Goal: Ask a question

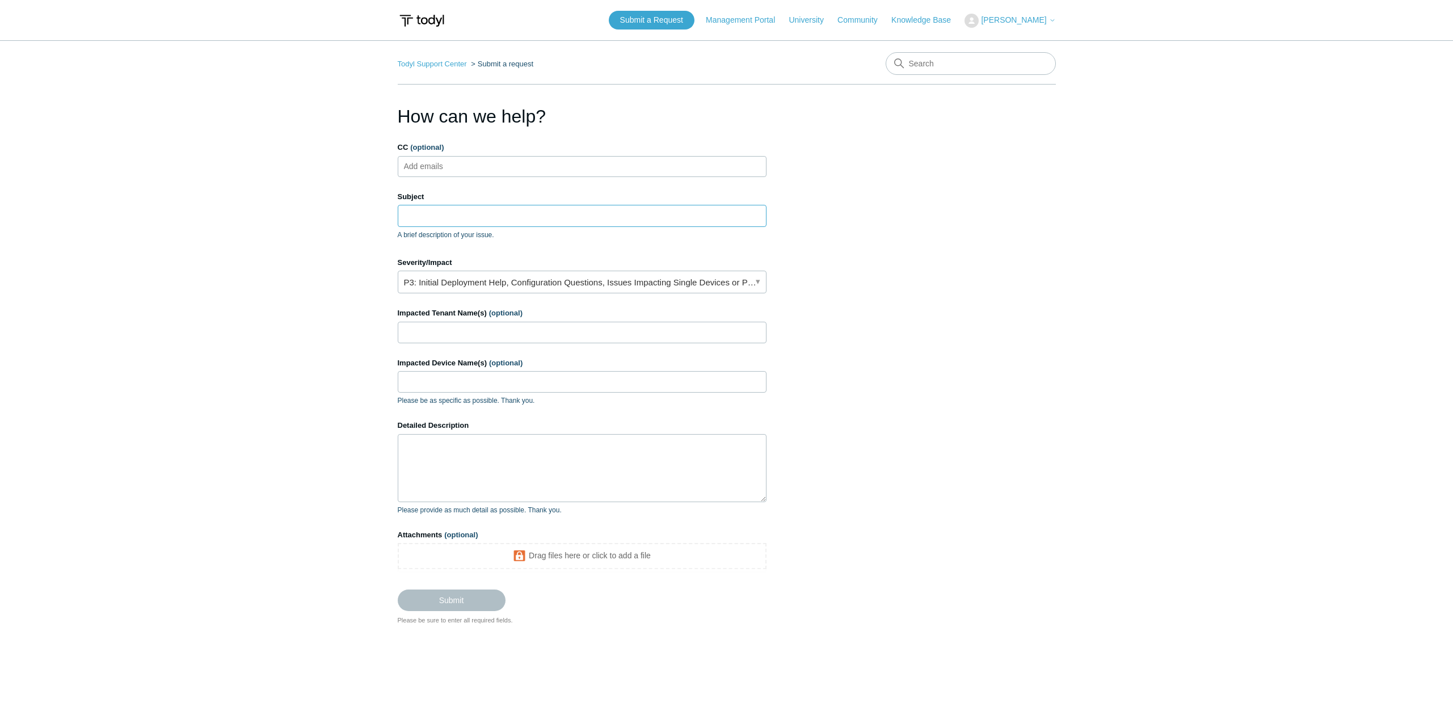
click at [526, 216] on input "Subject" at bounding box center [582, 216] width 369 height 22
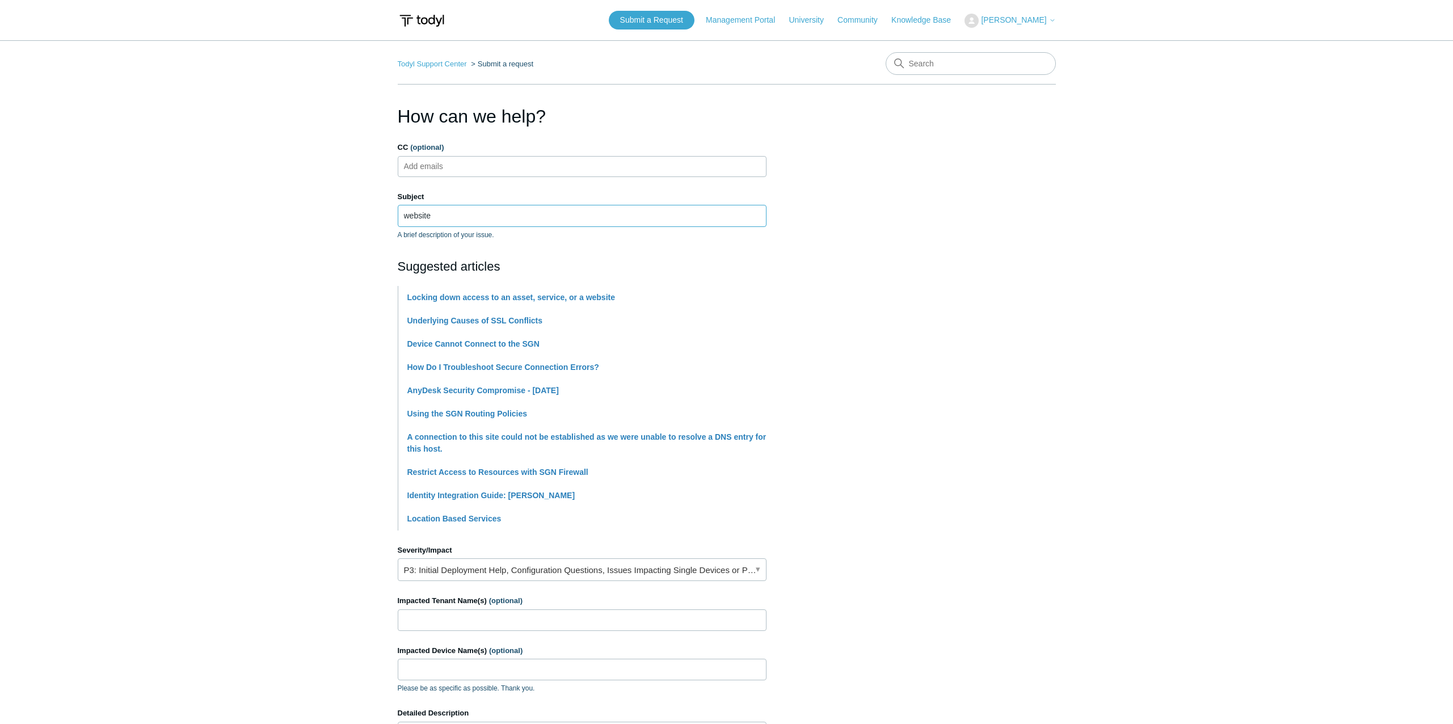
type input "website"
click at [587, 364] on link "How Do I Troubleshoot Secure Connection Errors?" at bounding box center [503, 366] width 192 height 9
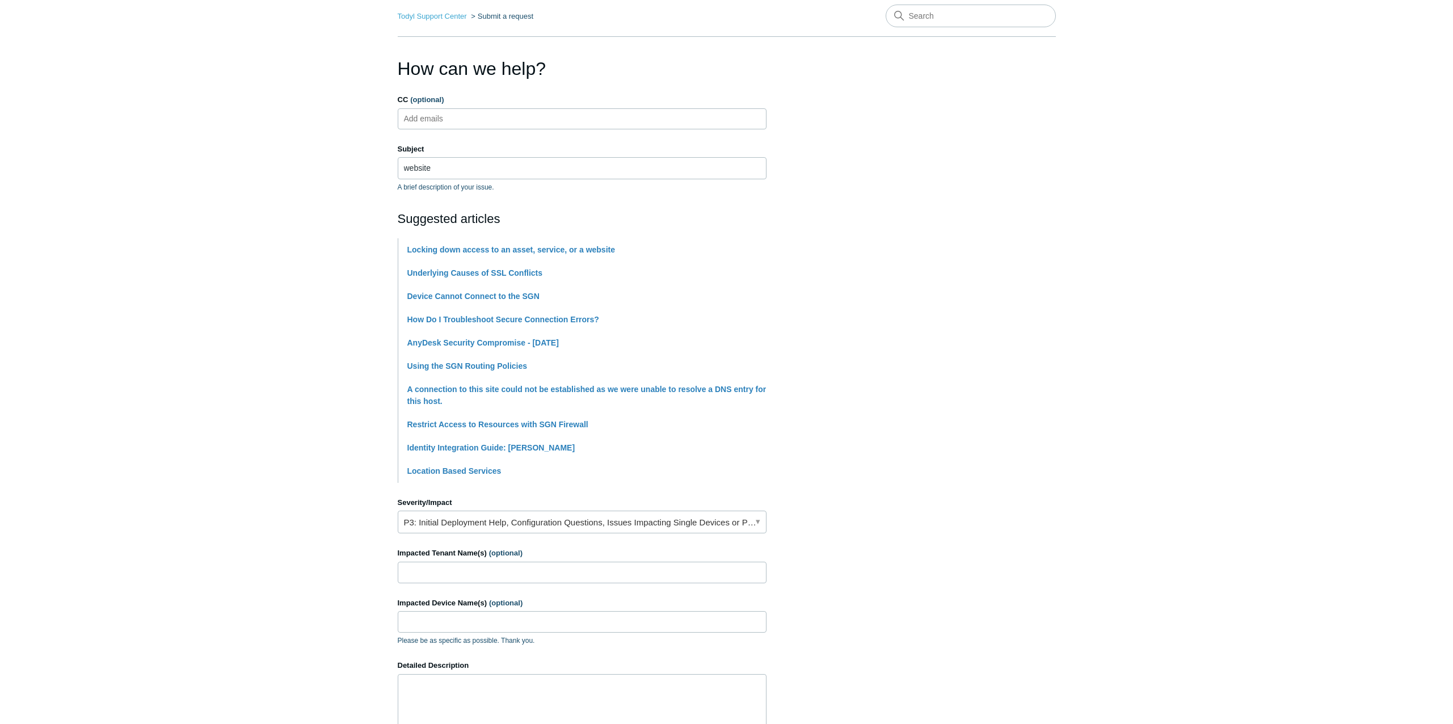
scroll to position [113, 0]
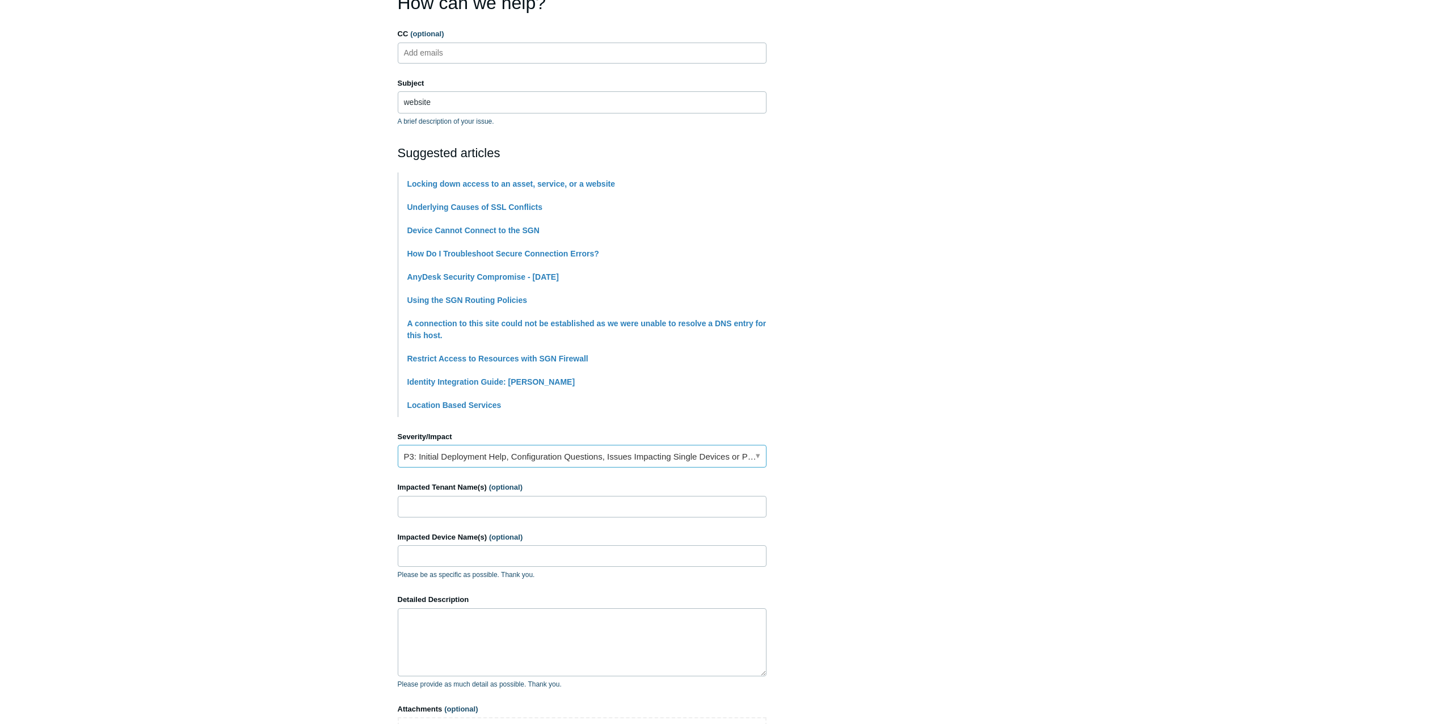
click at [757, 456] on link "P3: Initial Deployment Help, Configuration Questions, Issues Impacting Single D…" at bounding box center [582, 456] width 369 height 23
click at [841, 444] on section "How can we help? CC (optional) Add emails Subject website A brief description o…" at bounding box center [727, 394] width 658 height 810
click at [459, 103] on input "website" at bounding box center [582, 102] width 369 height 22
click at [450, 508] on input "Impacted Tenant Name(s) (optional)" at bounding box center [582, 507] width 369 height 22
type input "Cobblestone Grill"
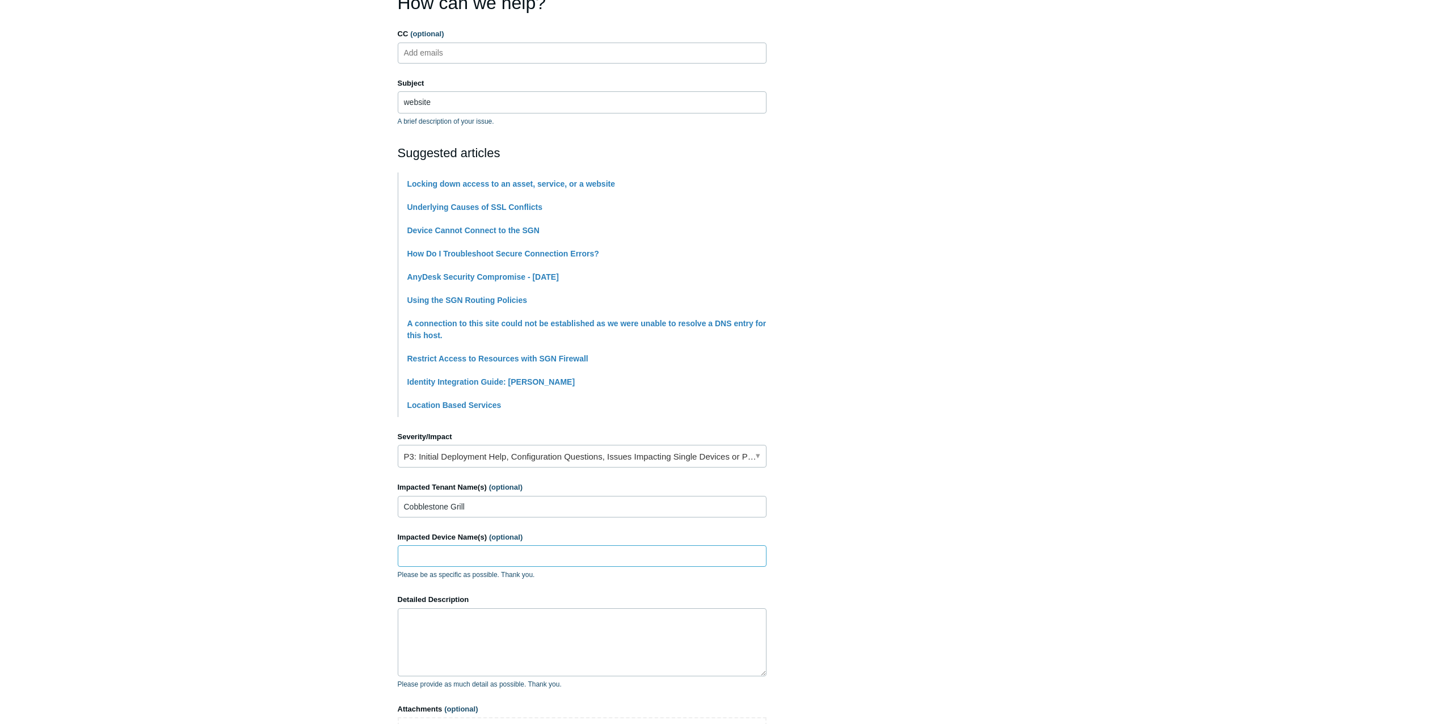
paste input "DESKTOP-LRNAFKB"
type input "DESKTOP-LRNAFKB"
click at [532, 249] on link "How Do I Troubleshoot Secure Connection Errors?" at bounding box center [503, 253] width 192 height 9
drag, startPoint x: 438, startPoint y: 103, endPoint x: 404, endPoint y: 96, distance: 35.4
click at [404, 96] on input "website" at bounding box center [582, 102] width 369 height 22
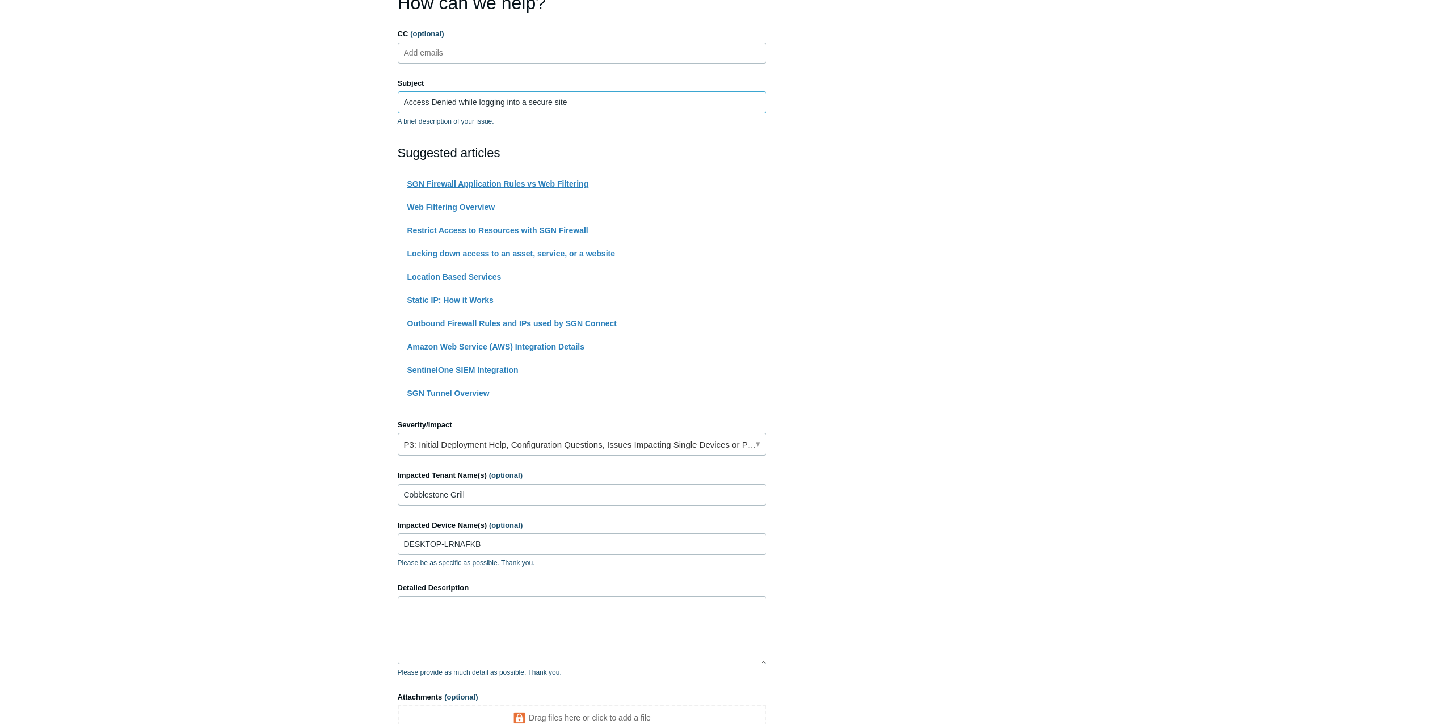
type input "Access Denied while logging into a secure site"
click at [480, 180] on link "SGN Firewall Application Rules vs Web Filtering" at bounding box center [498, 183] width 182 height 9
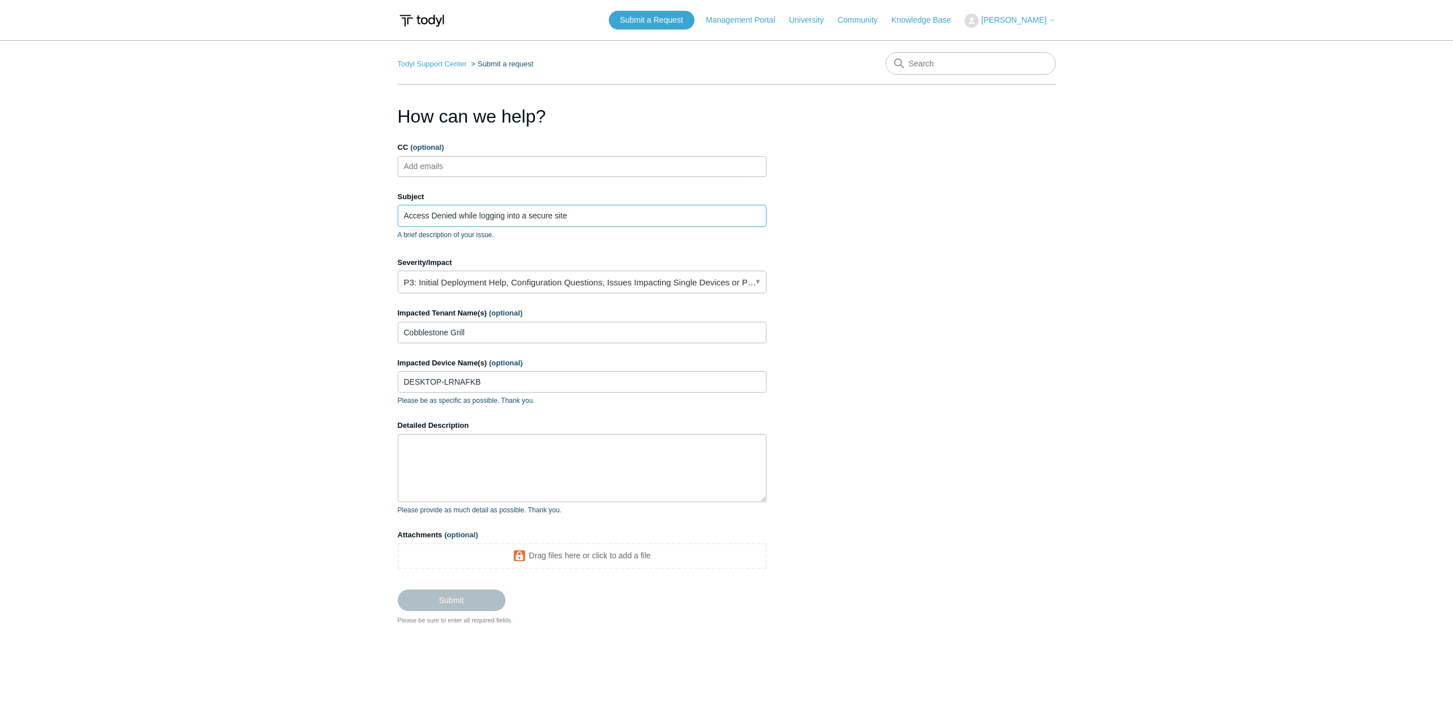
click at [552, 216] on input "Access Denied while logging into a secure site" at bounding box center [582, 216] width 369 height 22
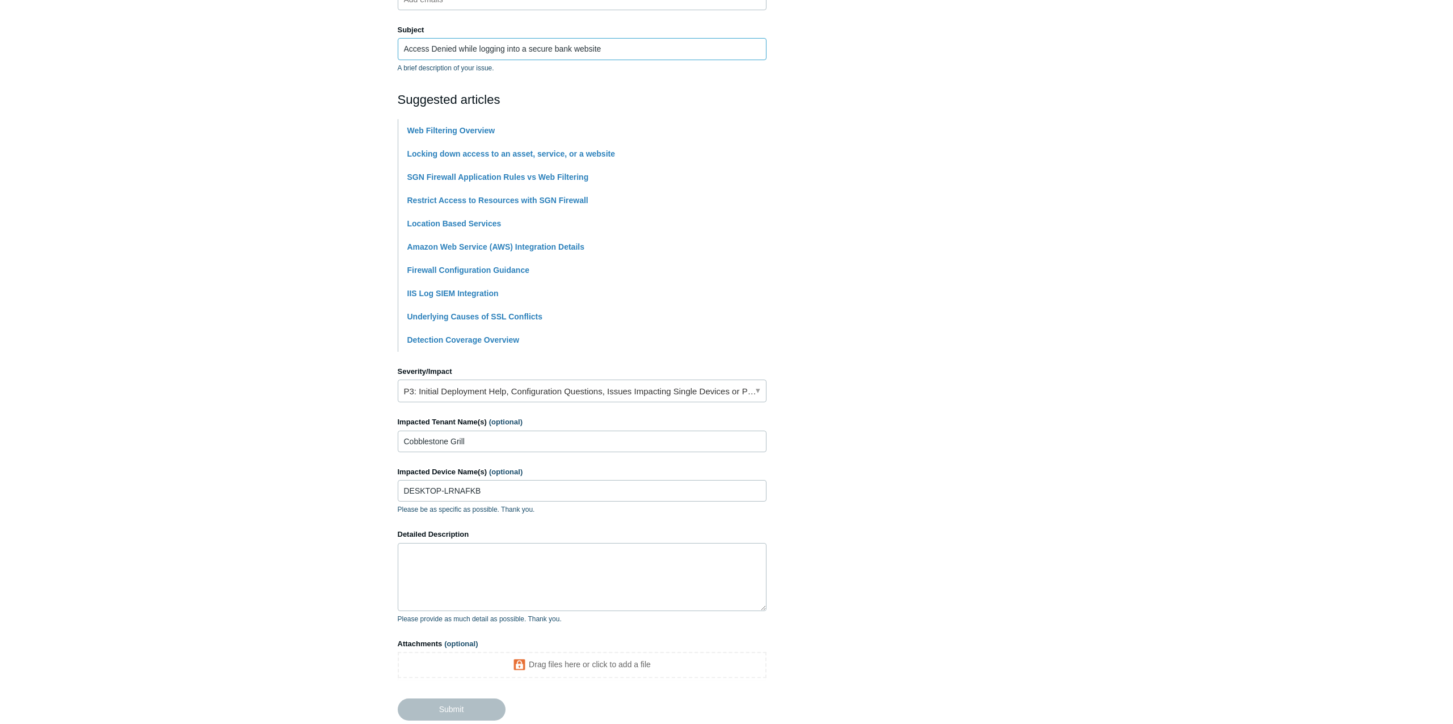
scroll to position [170, 0]
type input "Access Denied while logging into a secure bank website"
click at [619, 549] on textarea "Detailed Description" at bounding box center [582, 573] width 369 height 68
type textarea "T"
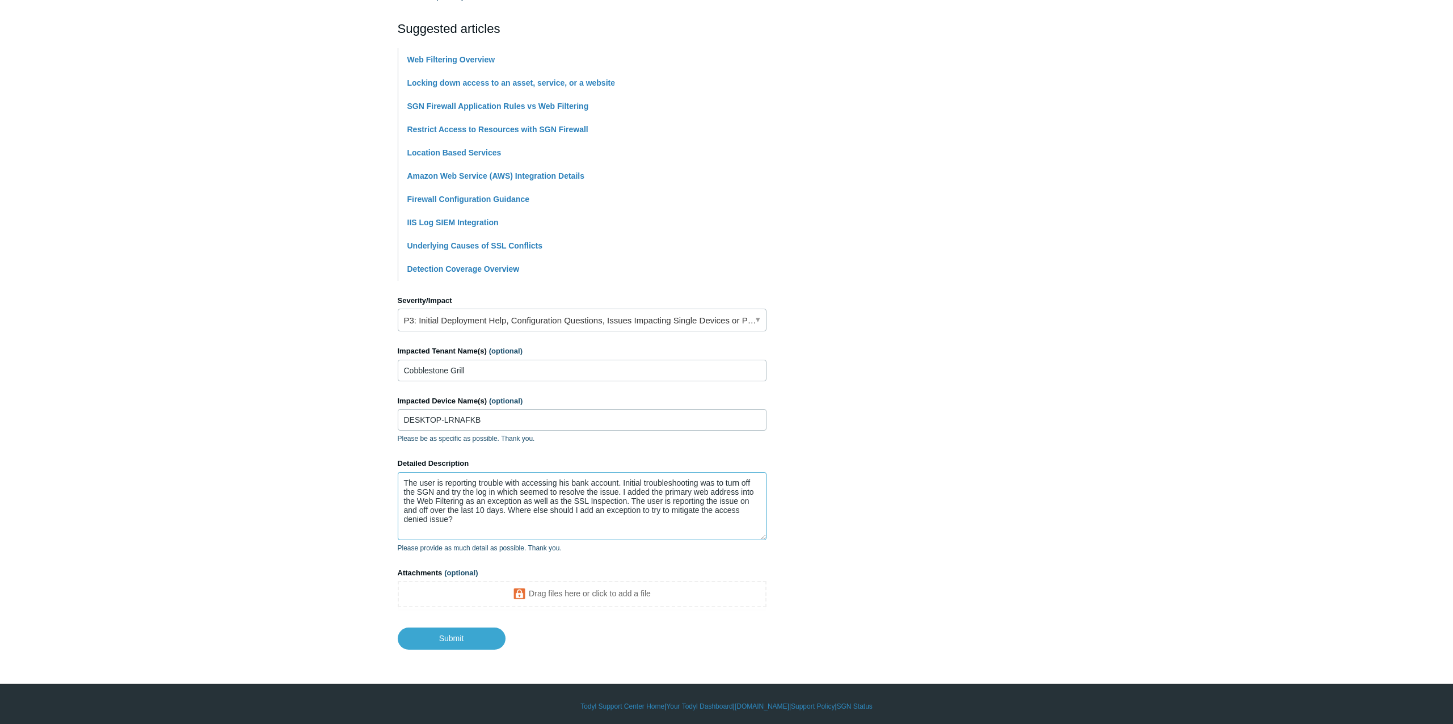
scroll to position [242, 0]
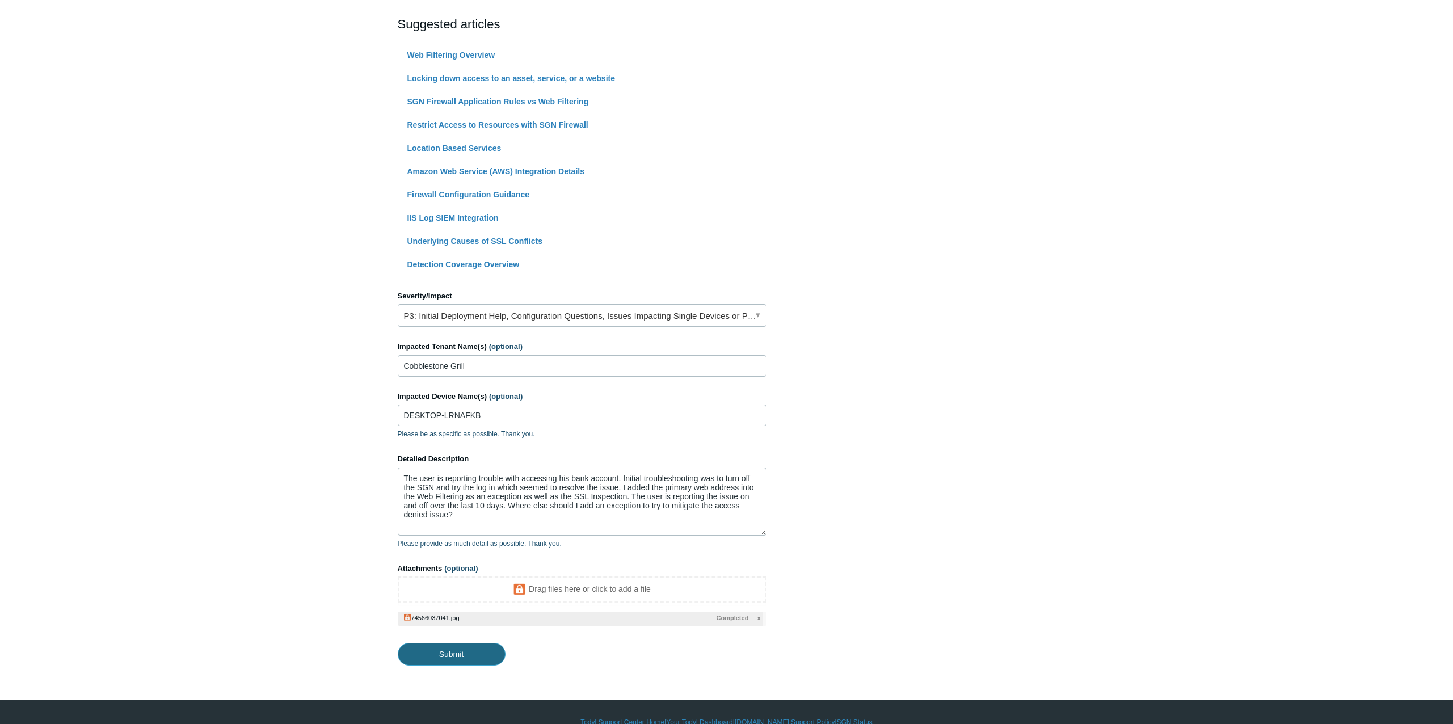
click at [470, 651] on input "Submit" at bounding box center [452, 654] width 108 height 23
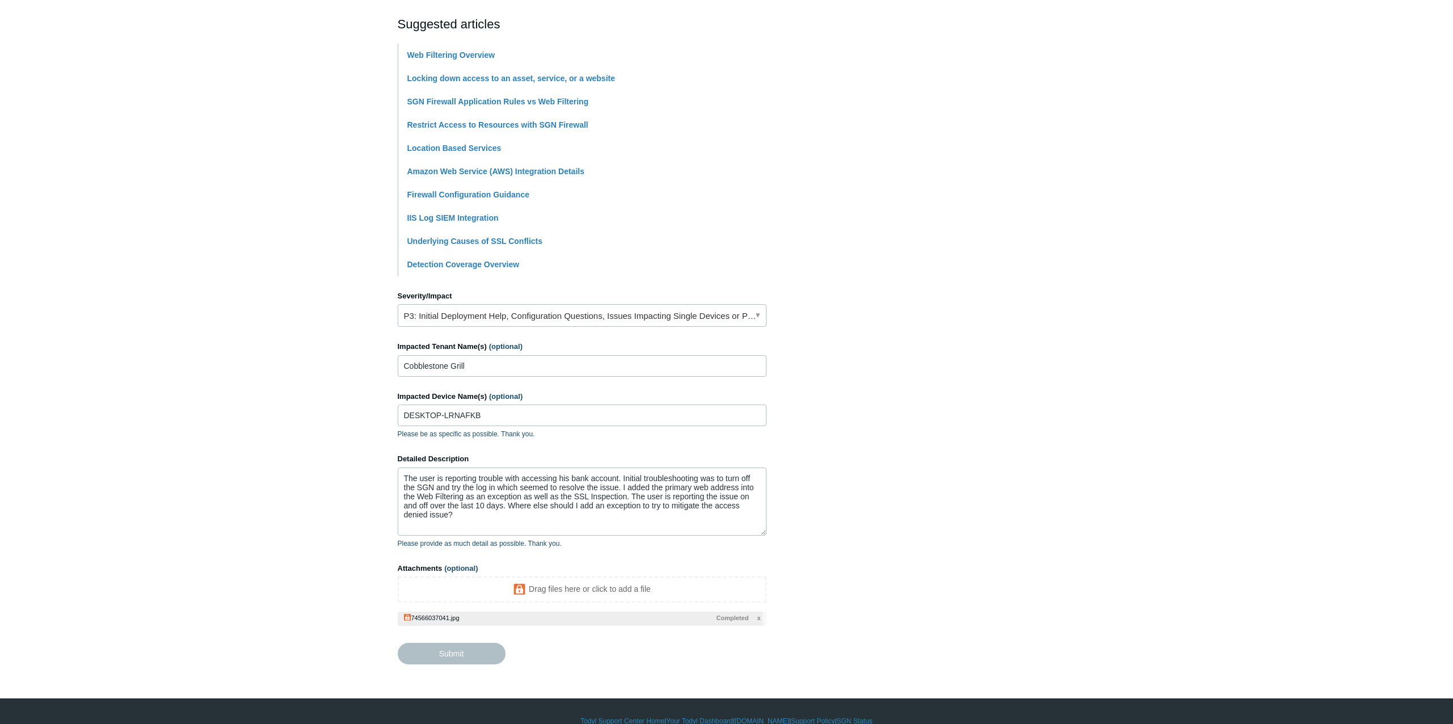
type textarea "The user is reporting trouble with accessing his bank account. Initial troubles…"
